Goal: Information Seeking & Learning: Learn about a topic

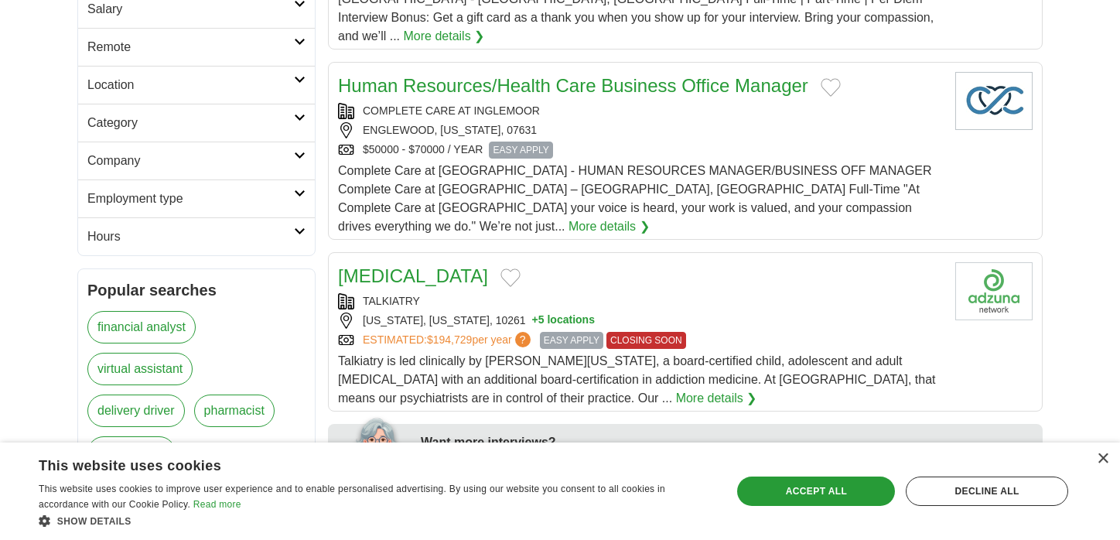
scroll to position [350, 0]
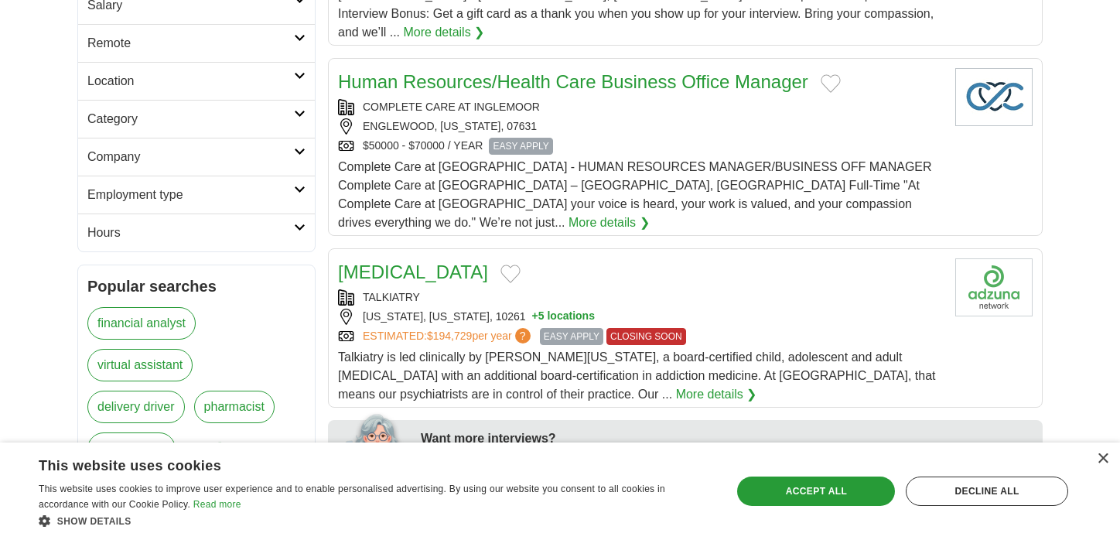
click at [280, 111] on h2 "Category" at bounding box center [190, 119] width 206 height 19
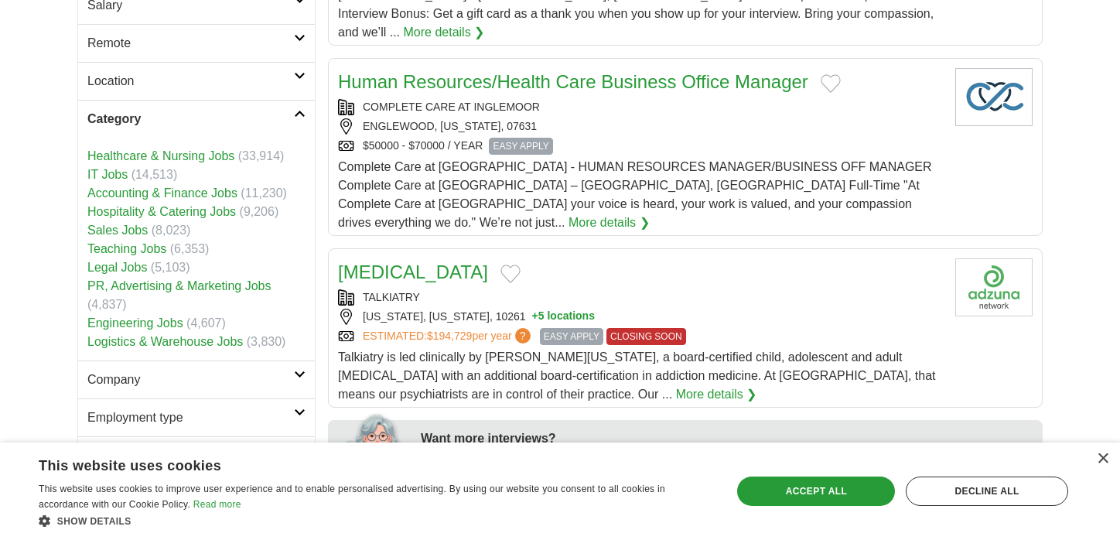
click at [165, 292] on link "PR, Advertising & Marketing Jobs" at bounding box center [178, 285] width 183 height 13
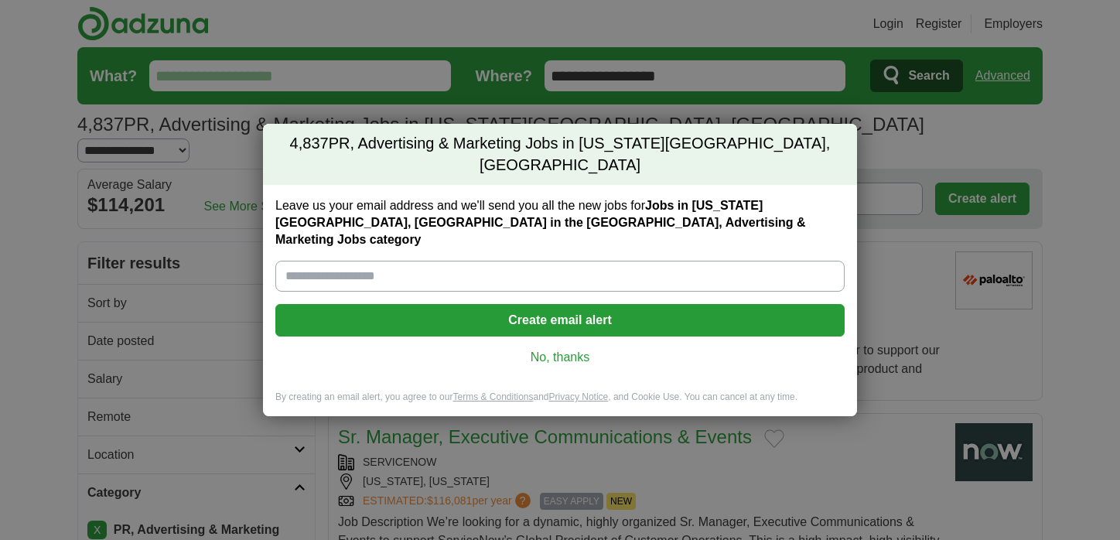
click at [530, 349] on link "No, thanks" at bounding box center [560, 357] width 544 height 17
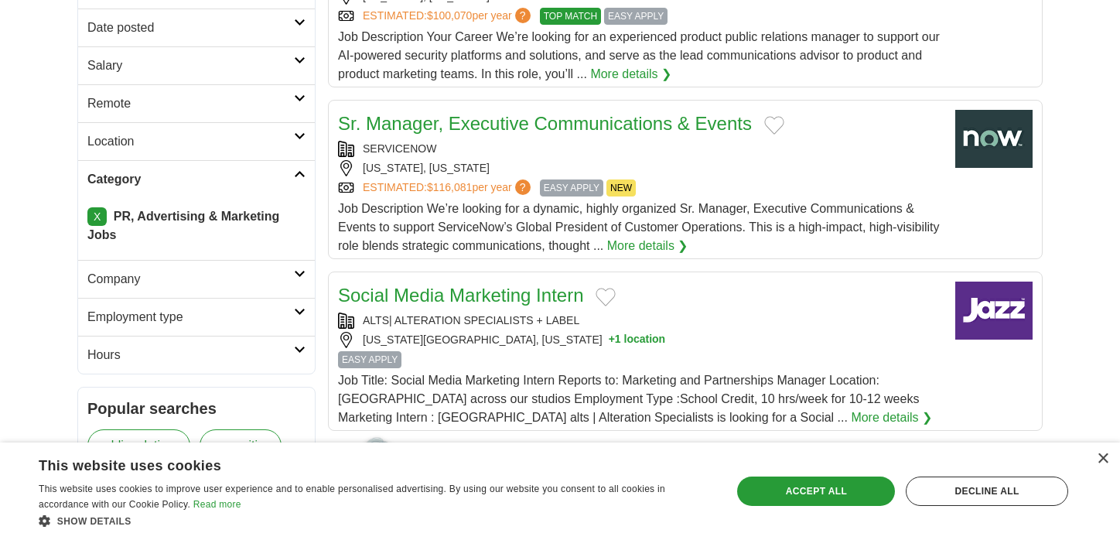
scroll to position [331, 0]
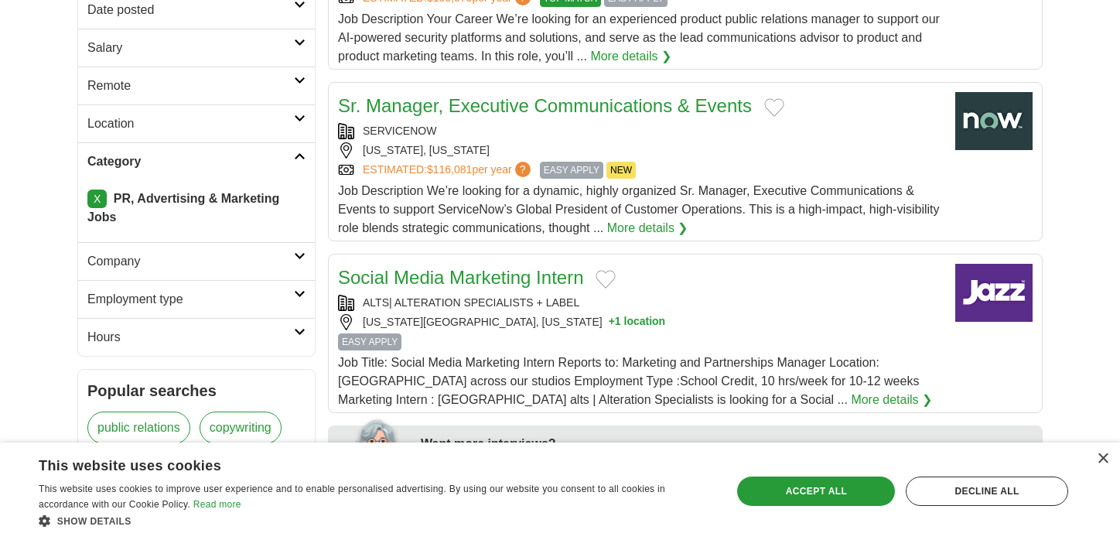
click at [261, 290] on h2 "Employment type" at bounding box center [190, 299] width 206 height 19
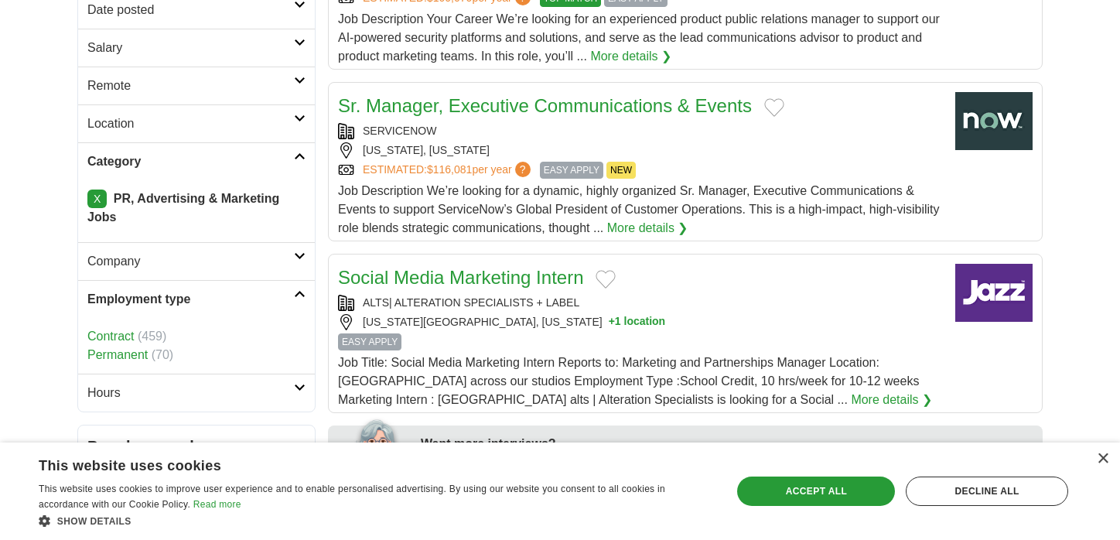
click at [143, 348] on link "Permanent" at bounding box center [117, 354] width 60 height 13
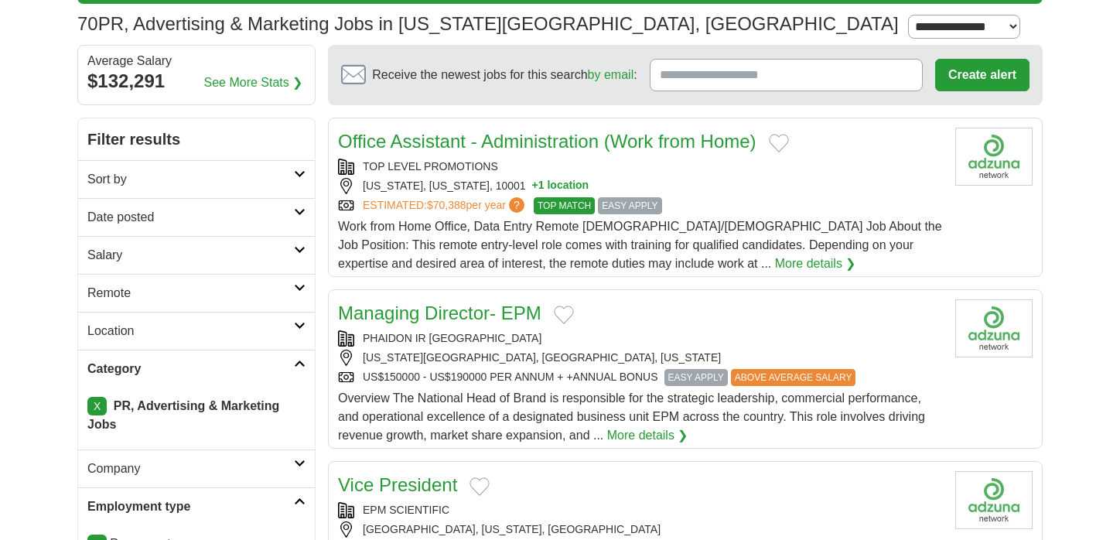
scroll to position [126, 0]
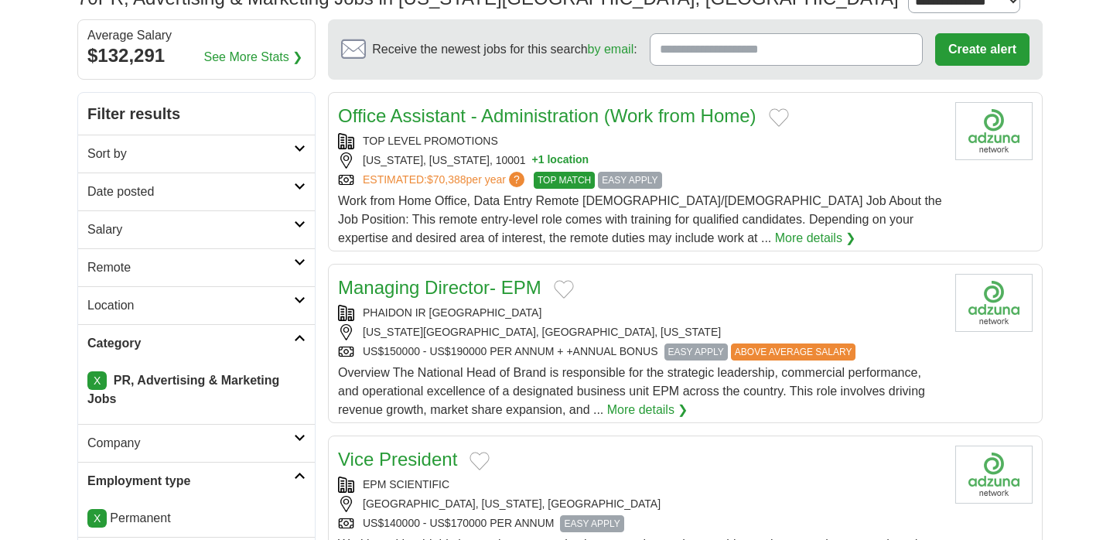
click at [153, 195] on h2 "Date posted" at bounding box center [190, 191] width 206 height 19
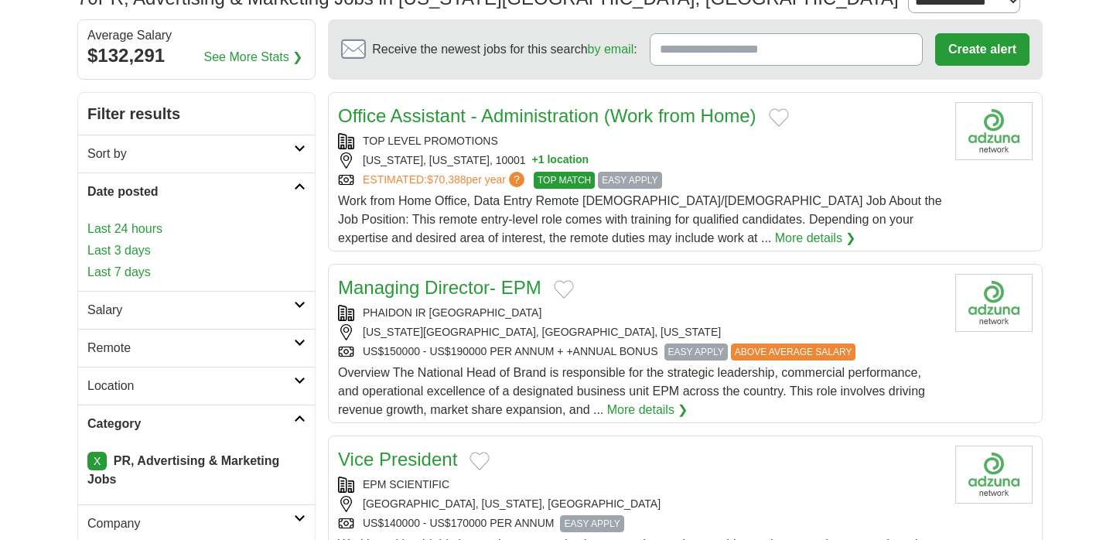
click at [122, 253] on link "Last 3 days" at bounding box center [196, 250] width 218 height 19
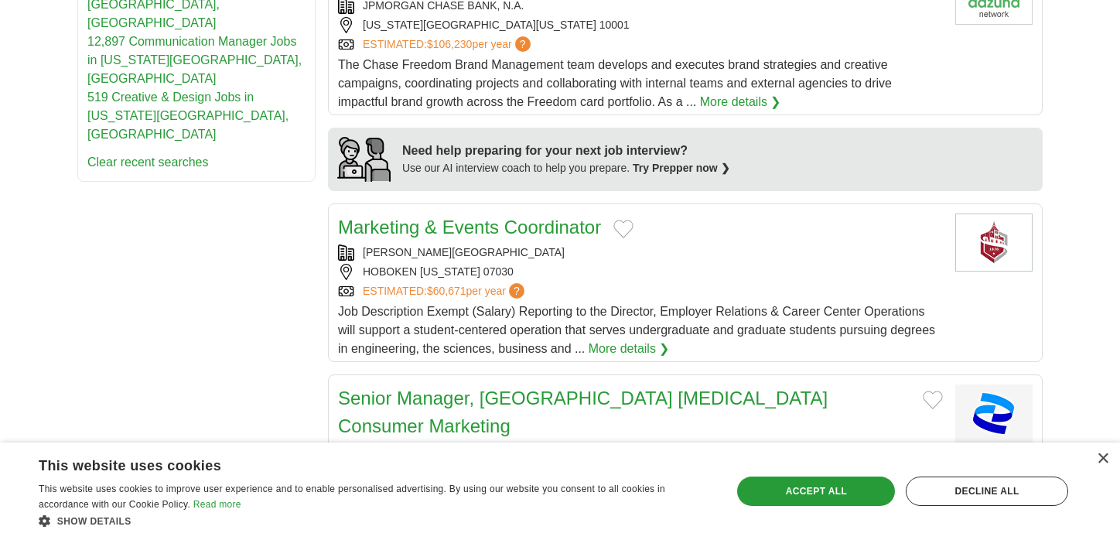
scroll to position [1205, 0]
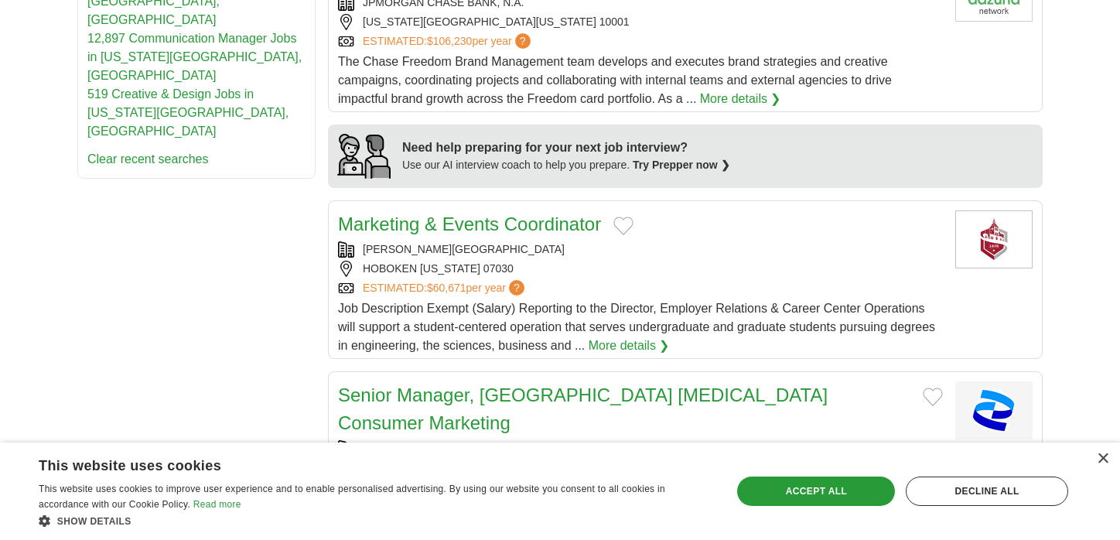
click at [202, 276] on div "**********" at bounding box center [559, 382] width 965 height 2738
click at [496, 213] on link "Marketing & Events Coordinator" at bounding box center [469, 223] width 263 height 21
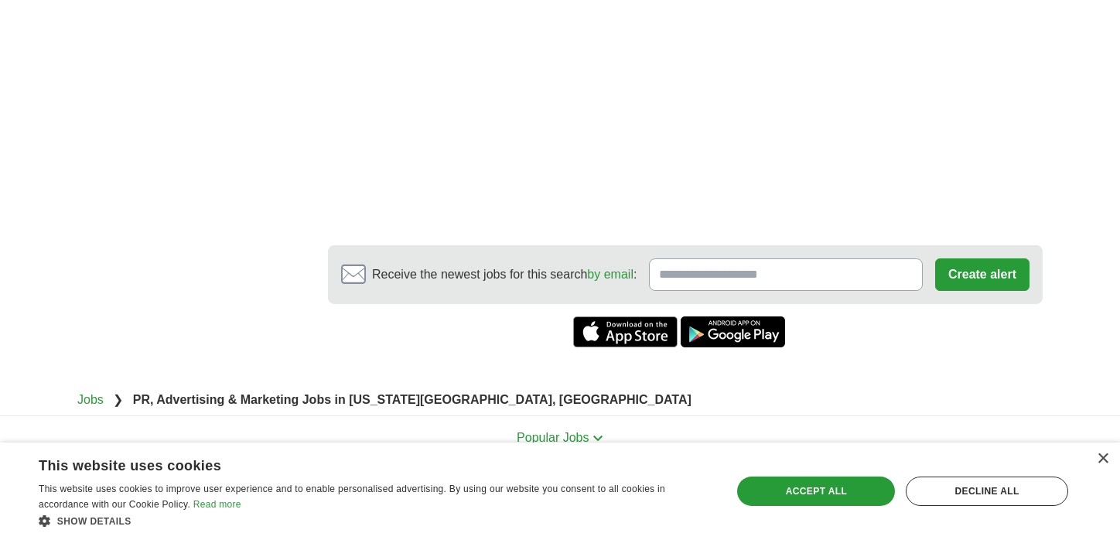
scroll to position [2638, 0]
